Goal: Information Seeking & Learning: Learn about a topic

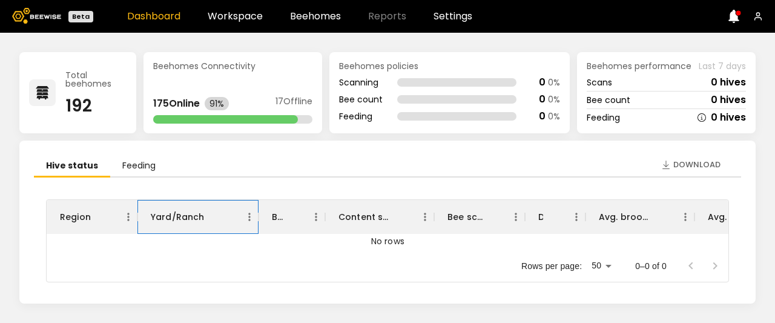
click at [171, 219] on div "Yard/Ranch" at bounding box center [178, 217] width 54 height 34
click at [183, 218] on div "Yard/Ranch" at bounding box center [178, 217] width 54 height 34
click at [248, 220] on icon "Menu" at bounding box center [250, 217] width 12 height 12
click at [433, 274] on div "Rows per page: 50 ** 0–0 of 0" at bounding box center [388, 266] width 682 height 32
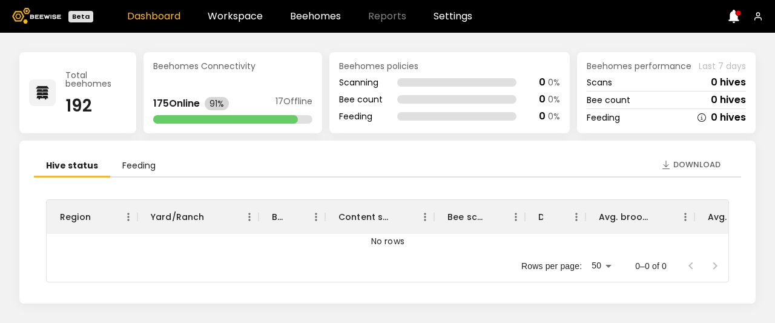
click at [433, 274] on div "Rows per page: 50 ** 0–0 of 0" at bounding box center [388, 266] width 682 height 32
click at [491, 214] on icon "Sort" at bounding box center [491, 216] width 7 height 7
click at [609, 262] on body "Beta Dashboard Workspace Beehomes Reports Settings Total beehomes 192 Beehomes …" at bounding box center [387, 161] width 775 height 323
click at [500, 268] on div at bounding box center [387, 161] width 775 height 323
click at [65, 90] on div "Total beehomes 192" at bounding box center [77, 92] width 117 height 81
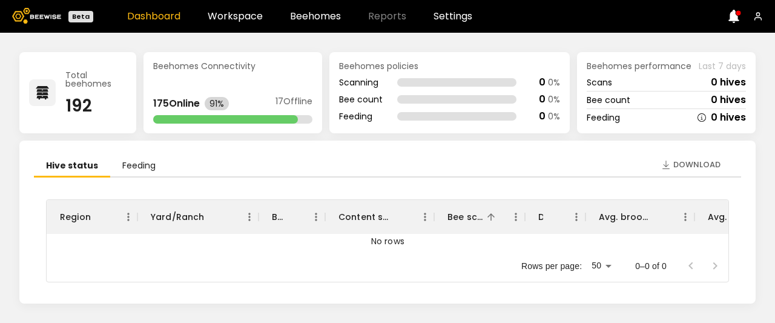
click at [629, 73] on div "Beehomes performance Last 7 days Scans 0 hives Bee count 0 hives Feeding 0 hives" at bounding box center [666, 92] width 179 height 81
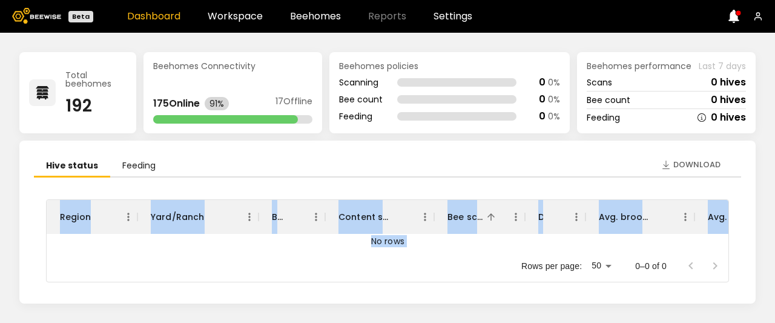
drag, startPoint x: 670, startPoint y: 175, endPoint x: 403, endPoint y: 284, distance: 288.0
click at [403, 284] on div "Hive status Feeding Region Yard/Ranch BH ID Content scan hives Bee scan hives D…" at bounding box center [388, 222] width 708 height 134
click at [403, 284] on div "Region Yard/Ranch BH ID Content scan hives Bee scan hives Dead hives Avg. brood…" at bounding box center [387, 242] width 683 height 87
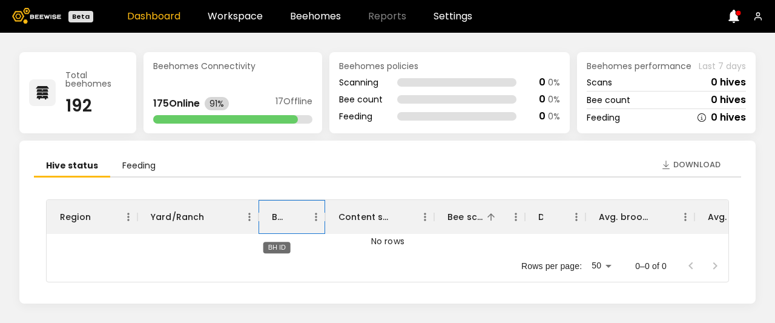
click at [277, 216] on div "BH ID" at bounding box center [277, 217] width 11 height 34
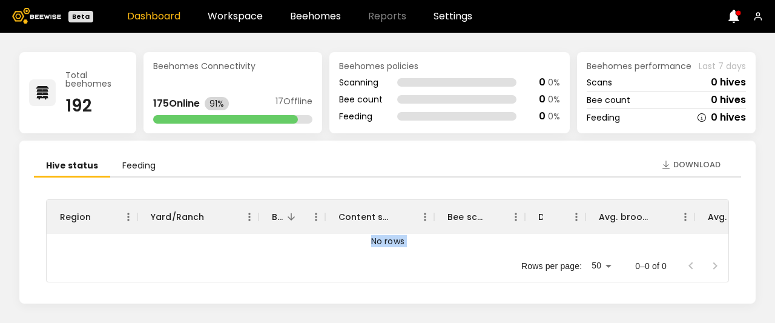
drag, startPoint x: 357, startPoint y: 272, endPoint x: 316, endPoint y: 239, distance: 53.0
click at [316, 239] on div "Region Yard/Ranch BH ID Content scan hives Bee scan hives Dead hives Avg. brood…" at bounding box center [387, 240] width 683 height 83
click at [316, 14] on link "Beehomes" at bounding box center [315, 17] width 51 height 10
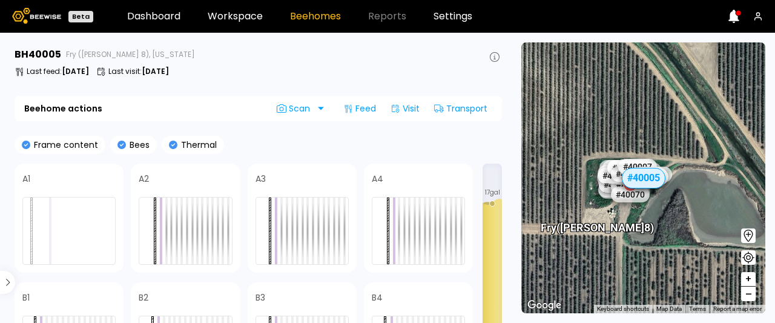
click at [75, 154] on div "Frame content Bees Thermal A1 A2 A3 A4 B1 B2 B3 B4 17 gal Capped honey Open hon…" at bounding box center [259, 297] width 488 height 322
click at [24, 141] on icon at bounding box center [26, 145] width 8 height 8
click at [170, 147] on icon at bounding box center [173, 145] width 8 height 8
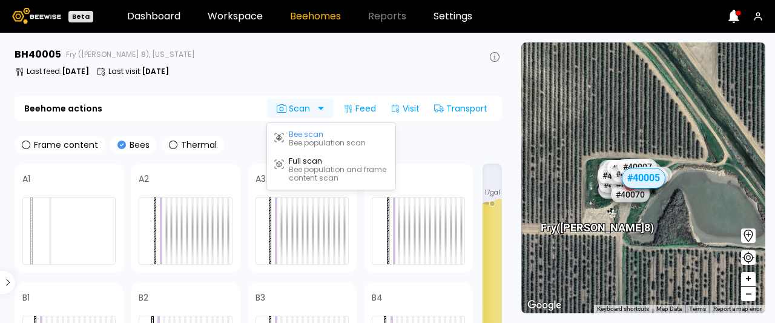
click at [285, 109] on icon at bounding box center [282, 109] width 10 height 10
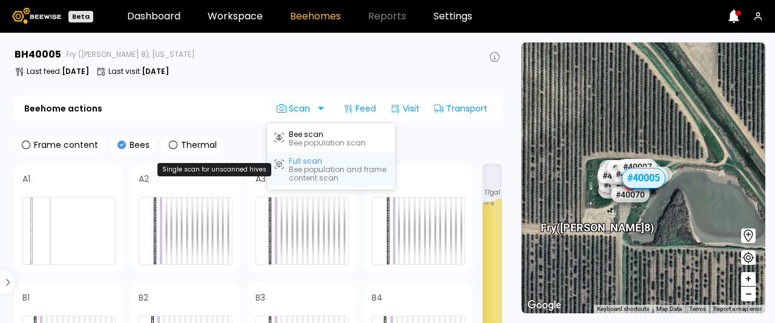
click at [321, 169] on div "Bee population and frame content scan" at bounding box center [338, 173] width 99 height 17
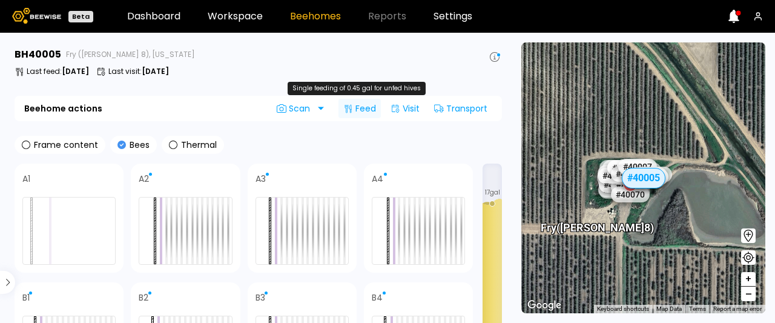
click at [355, 110] on div "Feed" at bounding box center [360, 108] width 42 height 19
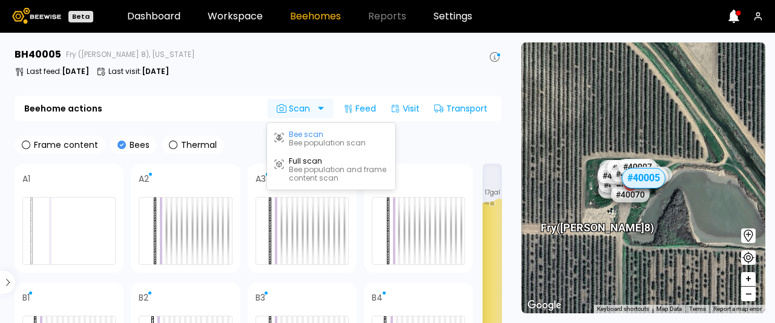
click at [288, 108] on span "Scan" at bounding box center [296, 109] width 38 height 10
click at [228, 131] on section "BH 40005 Fry ([PERSON_NAME] 8), [US_STATE] Last feed : [DATE] Last visit : [DAT…" at bounding box center [259, 178] width 505 height 290
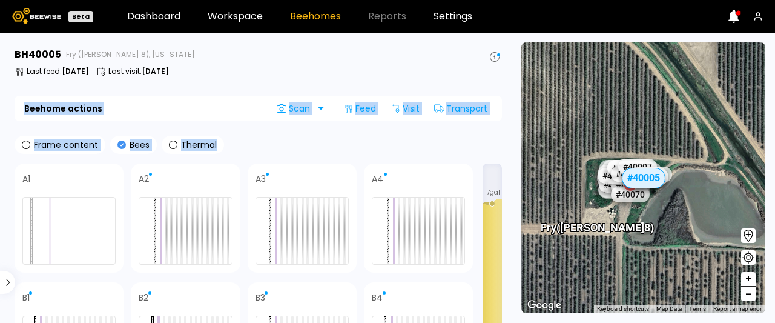
drag, startPoint x: 228, startPoint y: 131, endPoint x: 234, endPoint y: 66, distance: 65.2
click at [234, 66] on section "BH 40005 Fry ([PERSON_NAME] 8), [US_STATE] Last feed : [DATE] Last visit : [DAT…" at bounding box center [259, 178] width 505 height 290
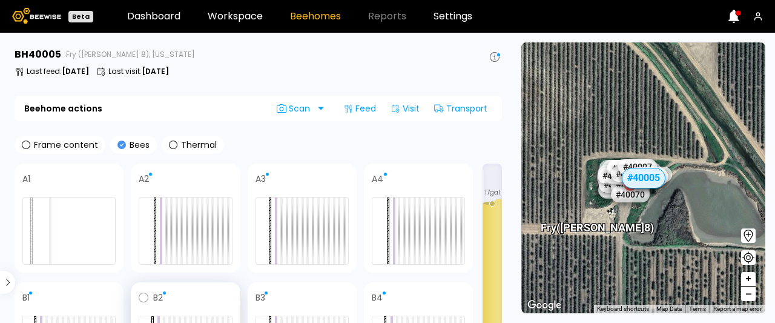
drag, startPoint x: 205, startPoint y: 186, endPoint x: 168, endPoint y: 290, distance: 110.4
click at [168, 290] on div "A1 A2 A3 A4 B1 B2 B3 B4" at bounding box center [244, 278] width 459 height 228
click at [495, 58] on icon at bounding box center [495, 57] width 10 height 10
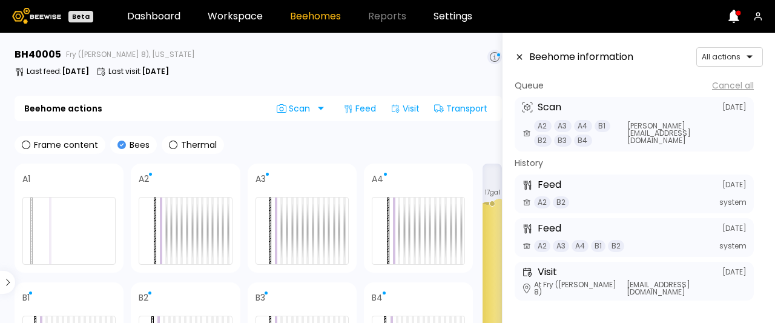
click at [517, 58] on icon at bounding box center [520, 57] width 10 height 8
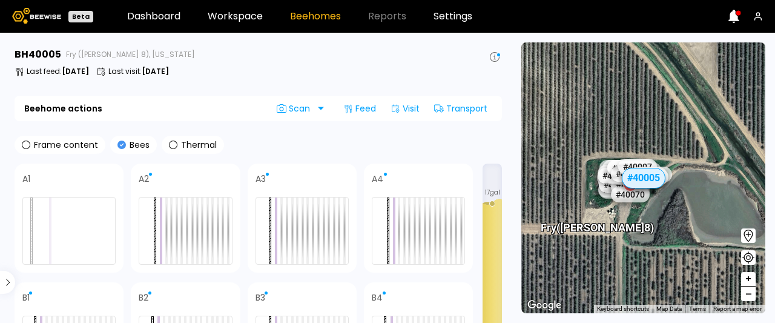
click at [642, 182] on div "# 40005" at bounding box center [644, 177] width 44 height 21
click at [640, 174] on div "# 40005" at bounding box center [644, 177] width 44 height 21
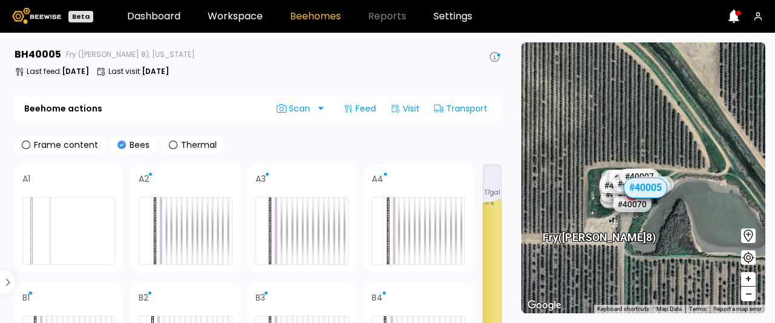
drag, startPoint x: 640, startPoint y: 174, endPoint x: 628, endPoint y: 217, distance: 45.3
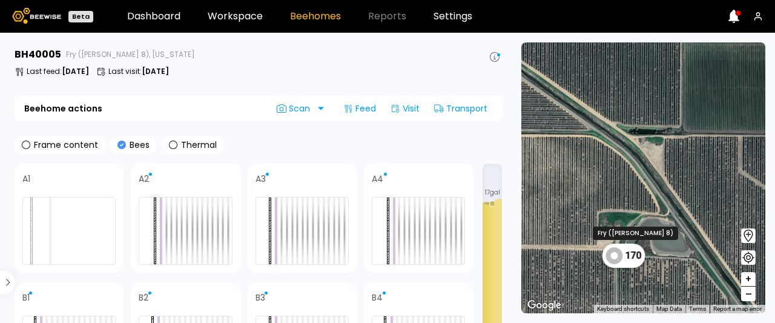
click at [616, 255] on icon at bounding box center [614, 255] width 17 height 17
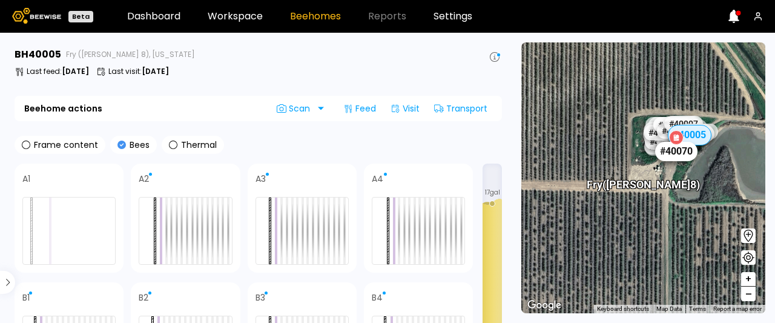
click at [681, 154] on div "# 40070" at bounding box center [677, 150] width 42 height 19
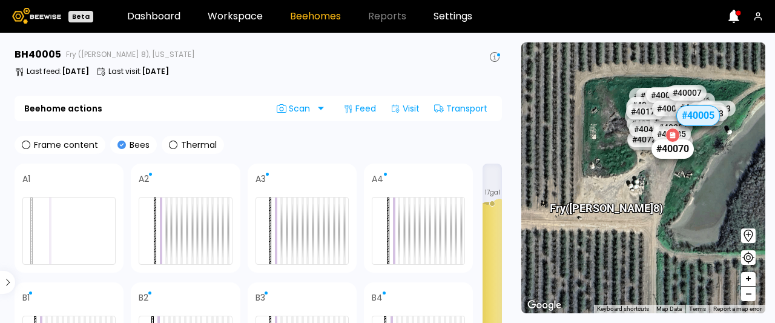
click at [681, 154] on div "# 40070" at bounding box center [673, 148] width 42 height 19
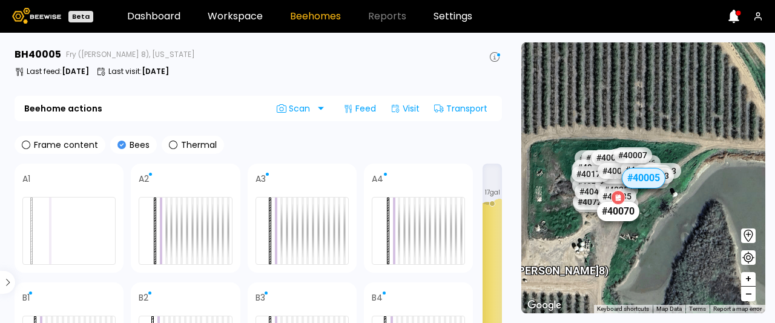
click at [681, 154] on div "Fry ([PERSON_NAME] 8) # 41067 # 41101 # 40069 # 40702 # 40113 # 40200 # 40306 #…" at bounding box center [644, 177] width 244 height 271
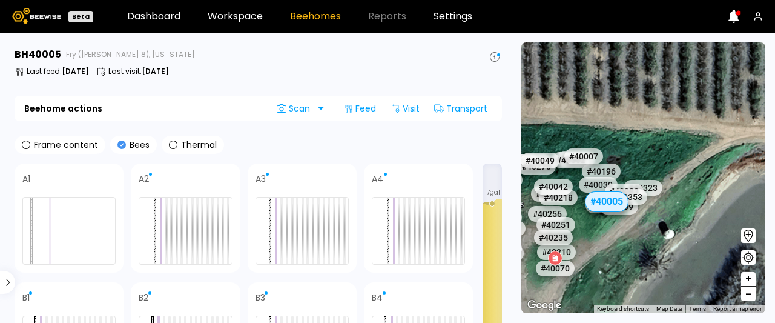
click at [319, 13] on link "Beehomes" at bounding box center [315, 17] width 51 height 10
click at [164, 18] on link "Dashboard" at bounding box center [153, 17] width 53 height 10
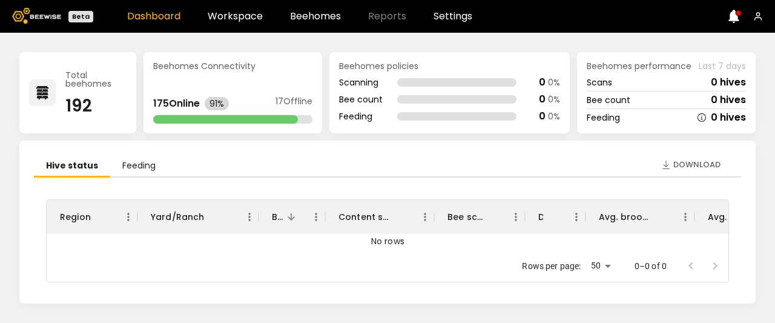
click at [164, 18] on link "Dashboard" at bounding box center [153, 17] width 53 height 10
click at [234, 21] on link "Workspace" at bounding box center [235, 17] width 55 height 10
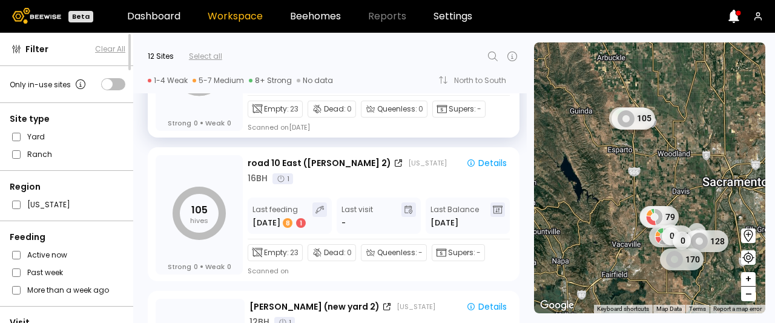
scroll to position [96, 0]
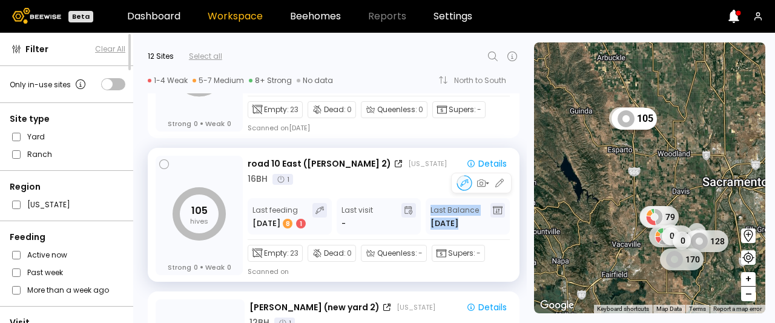
drag, startPoint x: 483, startPoint y: 228, endPoint x: 400, endPoint y: 213, distance: 84.5
click at [400, 213] on div "Last feeding [DATE] 8 1 Last visit - Last Balance [DATE]" at bounding box center [379, 219] width 262 height 42
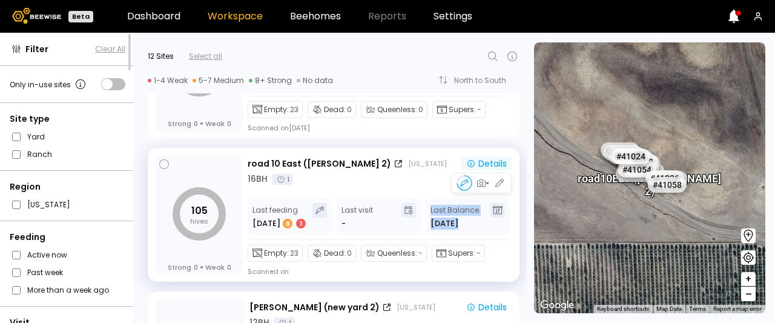
click at [470, 163] on icon "button" at bounding box center [472, 164] width 10 height 10
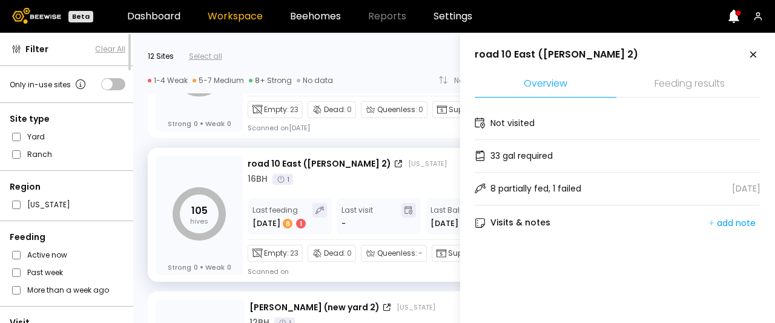
click at [480, 222] on icon at bounding box center [480, 222] width 11 height 11
click at [589, 187] on div "8 partially fed, 1 failed [DATE]" at bounding box center [618, 189] width 286 height 33
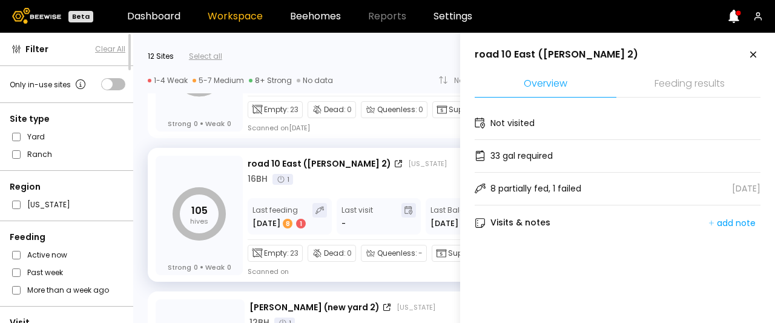
click at [480, 184] on icon at bounding box center [480, 188] width 11 height 11
click at [683, 83] on li "Feeding results" at bounding box center [690, 84] width 142 height 26
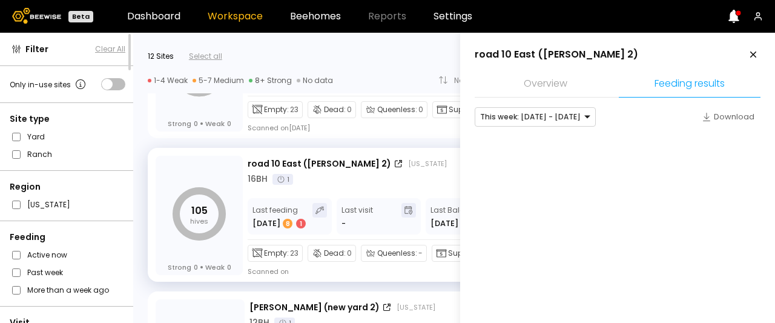
click at [683, 83] on li "Feeding results" at bounding box center [690, 84] width 142 height 26
click at [436, 173] on div "16 BH 1" at bounding box center [380, 179] width 264 height 13
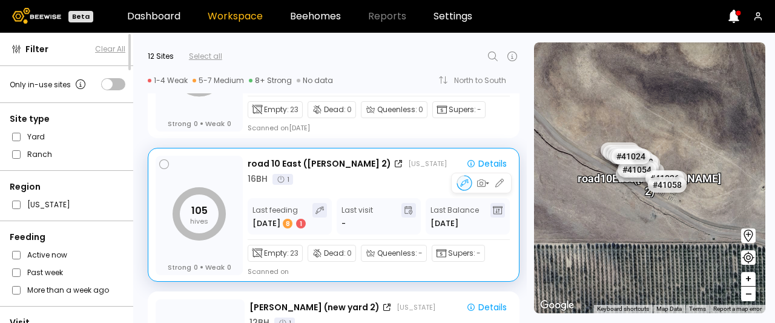
click at [436, 173] on div "16 BH 1" at bounding box center [380, 179] width 264 height 13
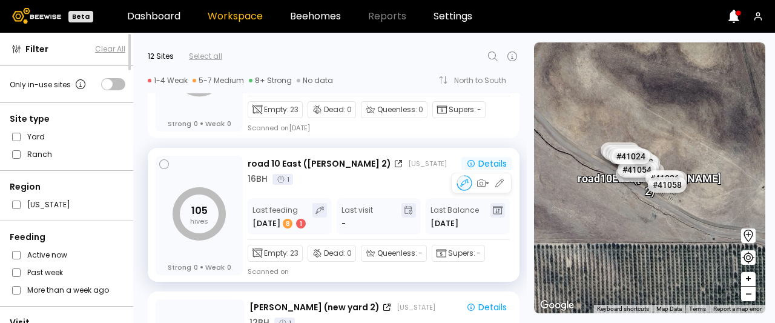
click at [475, 165] on div "Details" at bounding box center [487, 163] width 41 height 11
click at [285, 224] on div "8" at bounding box center [288, 224] width 10 height 10
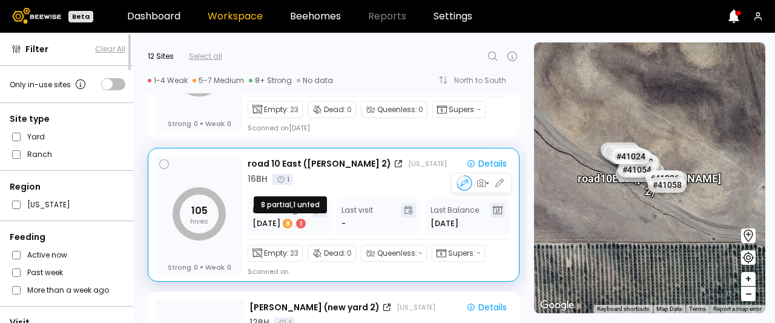
click at [299, 218] on div "8 1" at bounding box center [294, 223] width 25 height 12
click at [296, 225] on div "1" at bounding box center [301, 224] width 10 height 10
click at [283, 225] on div "8" at bounding box center [288, 224] width 10 height 10
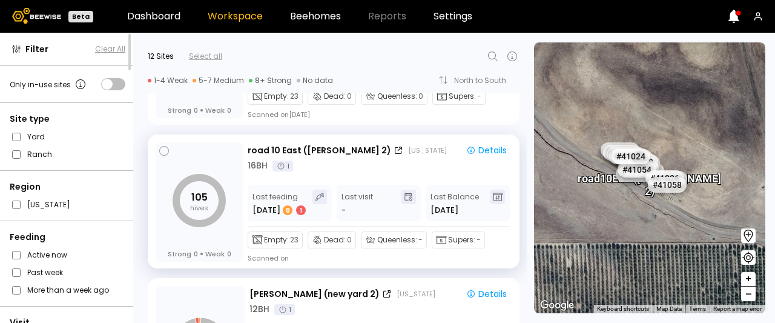
scroll to position [109, 0]
click at [486, 147] on div "Details" at bounding box center [487, 150] width 41 height 11
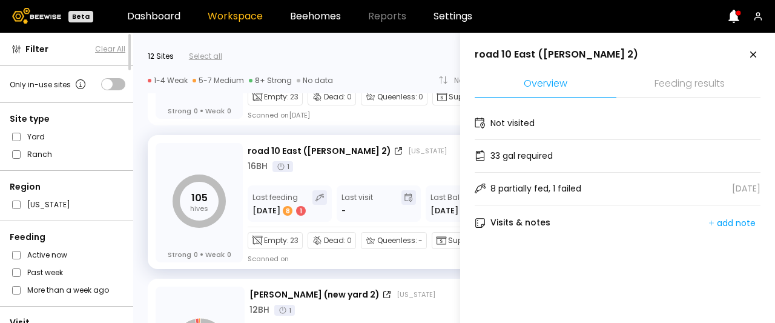
click at [483, 156] on icon at bounding box center [480, 155] width 11 height 11
click at [479, 124] on icon at bounding box center [480, 123] width 11 height 11
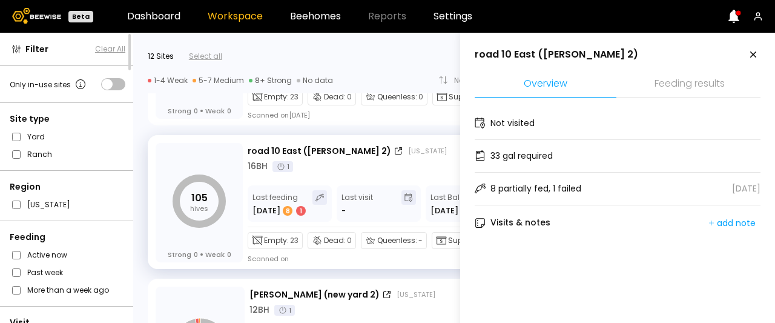
click at [613, 190] on div "8 partially fed, 1 failed [DATE]" at bounding box center [618, 189] width 286 height 33
click at [751, 54] on icon at bounding box center [754, 54] width 6 height 6
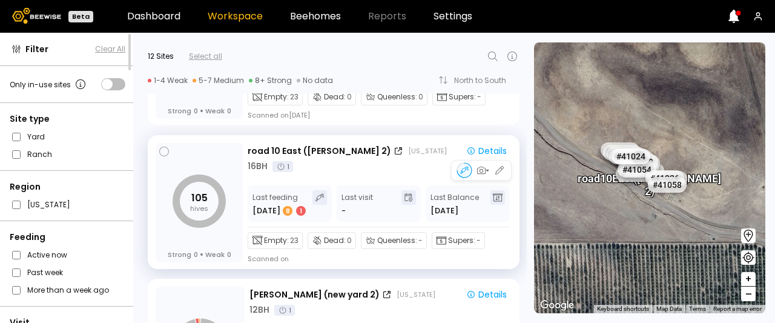
click at [273, 255] on div "Scanned on" at bounding box center [268, 259] width 41 height 10
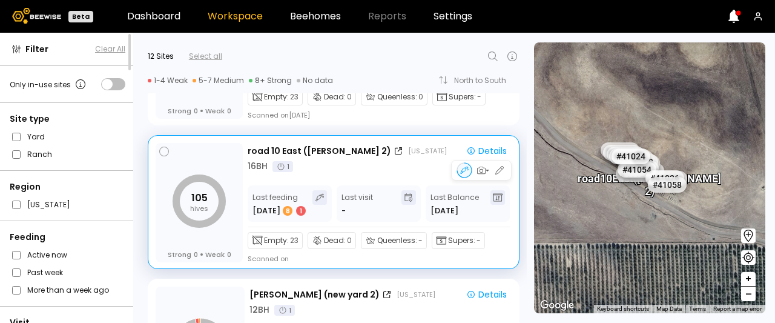
click at [273, 255] on div "Scanned on" at bounding box center [268, 259] width 41 height 10
click at [285, 167] on icon at bounding box center [281, 166] width 7 height 7
click at [259, 167] on div "16 BH" at bounding box center [258, 166] width 20 height 13
click at [281, 165] on icon at bounding box center [281, 167] width 10 height 10
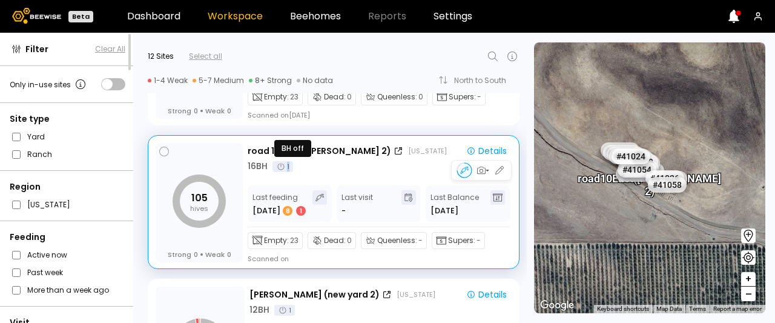
click at [281, 165] on icon at bounding box center [281, 167] width 10 height 10
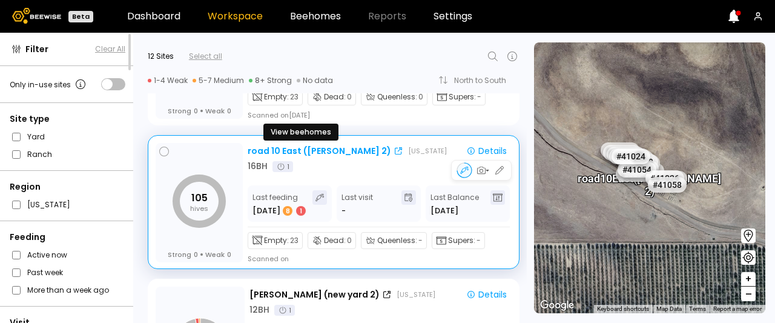
click at [345, 154] on div "road 10 East ([PERSON_NAME] 2)" at bounding box center [326, 151] width 156 height 13
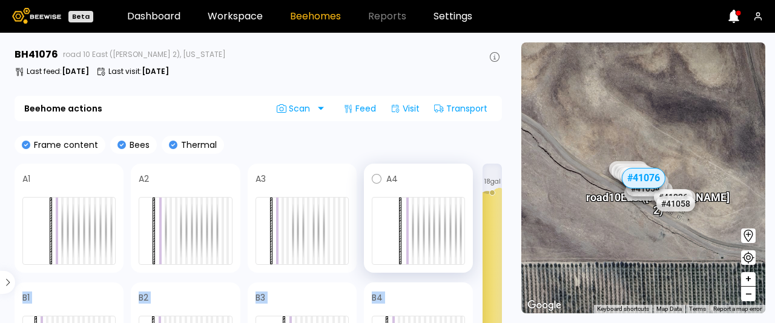
drag, startPoint x: 434, startPoint y: 290, endPoint x: 433, endPoint y: 272, distance: 17.6
click at [433, 272] on div "A1 A2 A3 A4 B1 B2 B3 B4" at bounding box center [244, 278] width 459 height 228
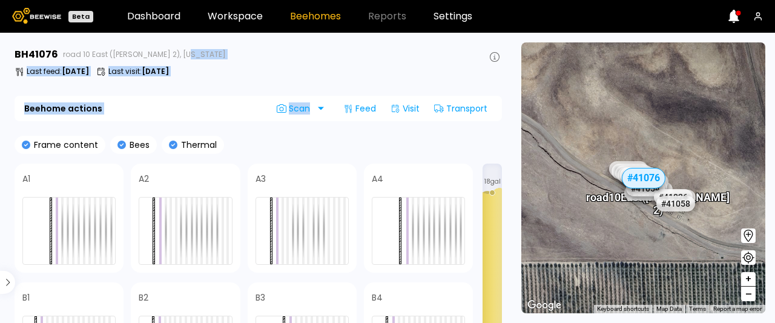
drag, startPoint x: 433, startPoint y: 272, endPoint x: 241, endPoint y: 62, distance: 284.7
click at [241, 62] on section "BH 41076 road 10 East (Dixon 2), California Last feed : Sep 16 Last visit : Sep…" at bounding box center [259, 178] width 505 height 290
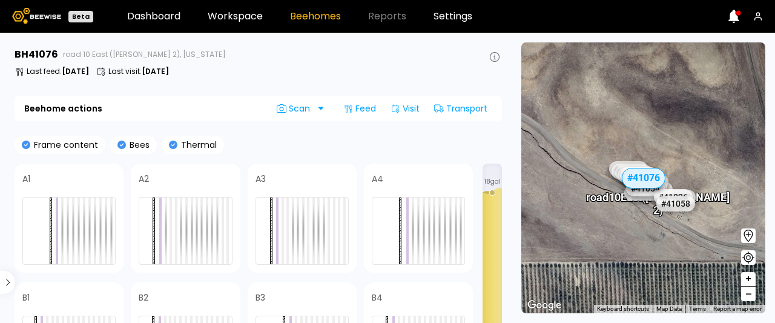
click at [757, 203] on div "# 41067 # 41101 # 40069 # 40702 # 40113 # 40200 # 40306 # 40736 # 40341 # 40726…" at bounding box center [644, 177] width 244 height 271
click at [749, 278] on span "+" at bounding box center [748, 279] width 7 height 15
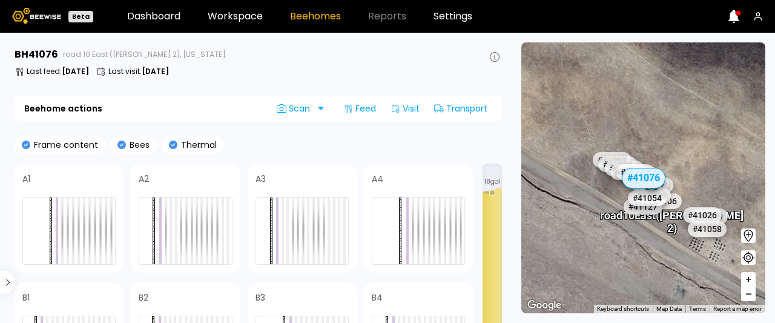
click at [749, 278] on span "+" at bounding box center [748, 279] width 7 height 15
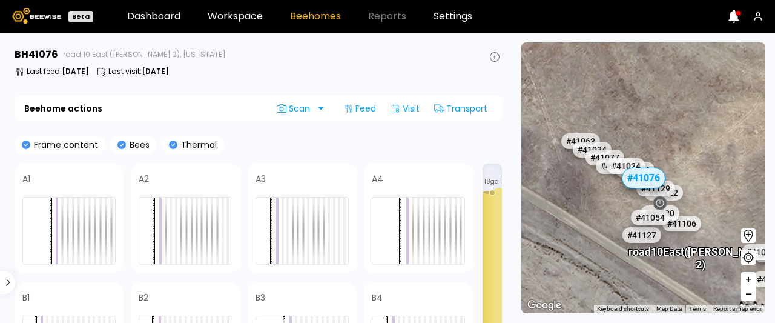
click at [749, 278] on span "+" at bounding box center [748, 279] width 7 height 15
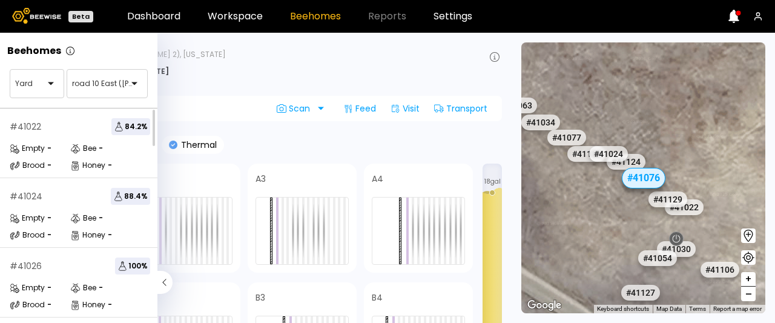
click at [165, 283] on icon at bounding box center [165, 282] width 15 height 23
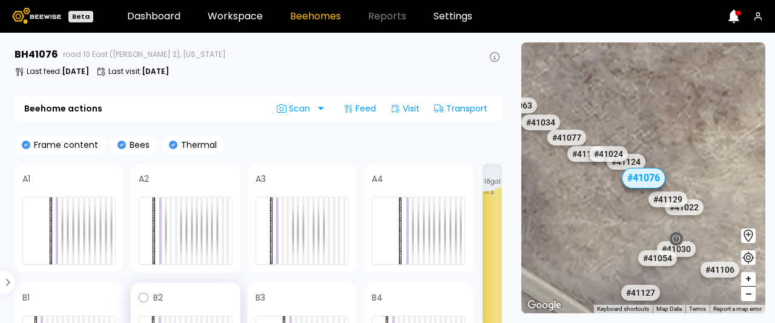
click at [195, 307] on div at bounding box center [185, 309] width 93 height 8
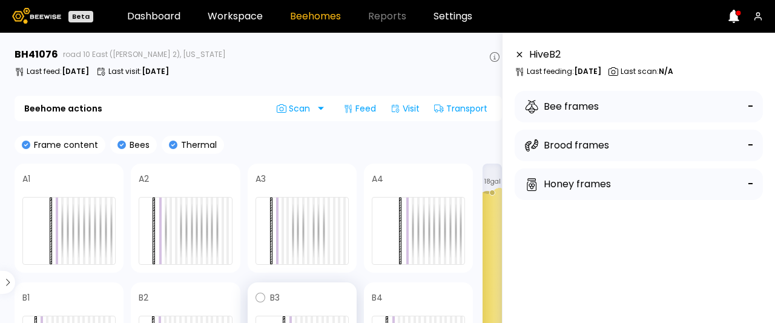
click at [284, 311] on div at bounding box center [302, 309] width 93 height 8
click at [392, 308] on div at bounding box center [418, 309] width 93 height 8
click at [436, 222] on div at bounding box center [434, 231] width 2 height 67
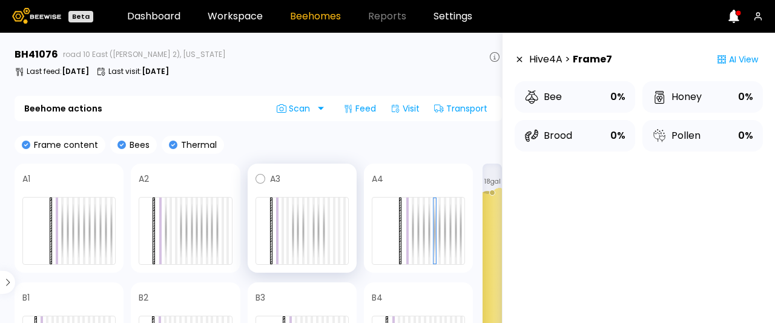
click at [320, 241] on div at bounding box center [302, 231] width 93 height 68
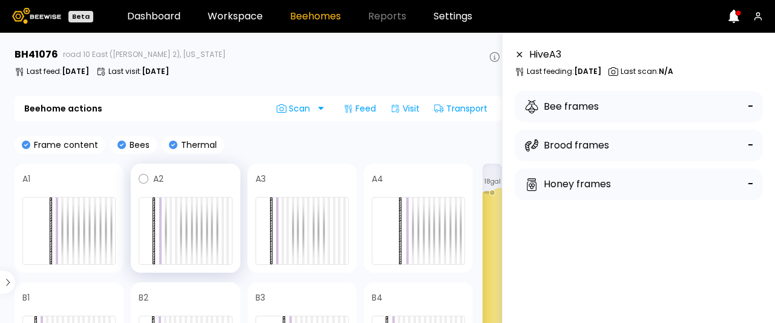
click at [214, 235] on div at bounding box center [185, 231] width 93 height 68
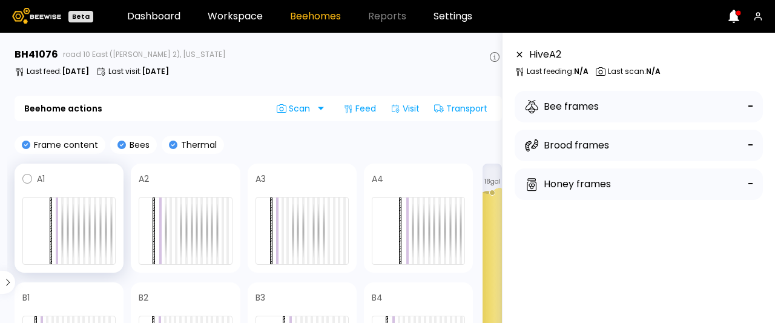
click at [102, 232] on div at bounding box center [68, 231] width 93 height 68
click at [529, 110] on icon at bounding box center [532, 112] width 6 height 4
click at [545, 146] on div "Brood frames" at bounding box center [567, 145] width 85 height 15
click at [530, 187] on icon at bounding box center [532, 184] width 15 height 15
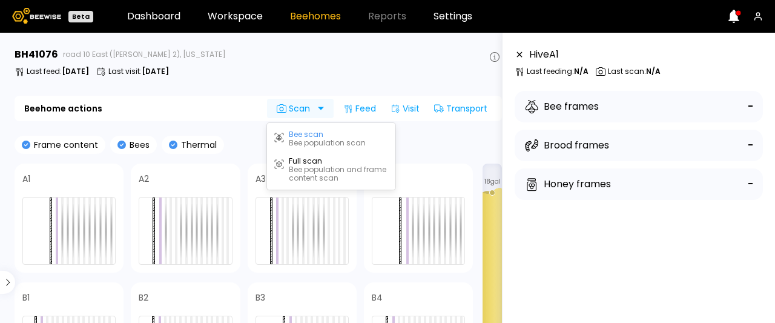
click at [285, 110] on icon at bounding box center [282, 109] width 10 height 10
